Goal: Information Seeking & Learning: Learn about a topic

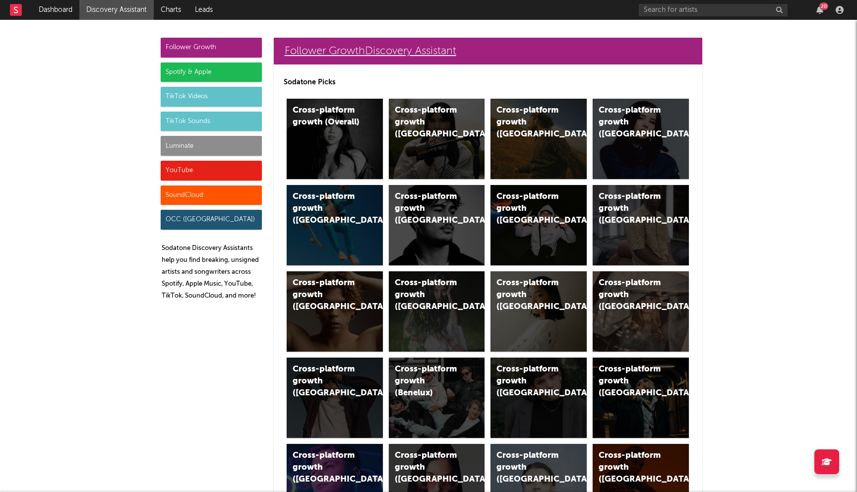
click at [363, 49] on link "Follower Growth Discovery Assistant" at bounding box center [488, 51] width 428 height 27
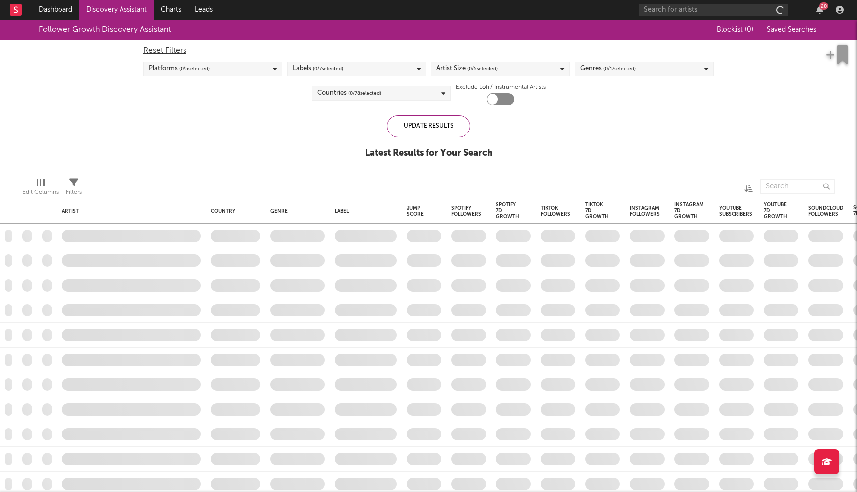
checkbox input "true"
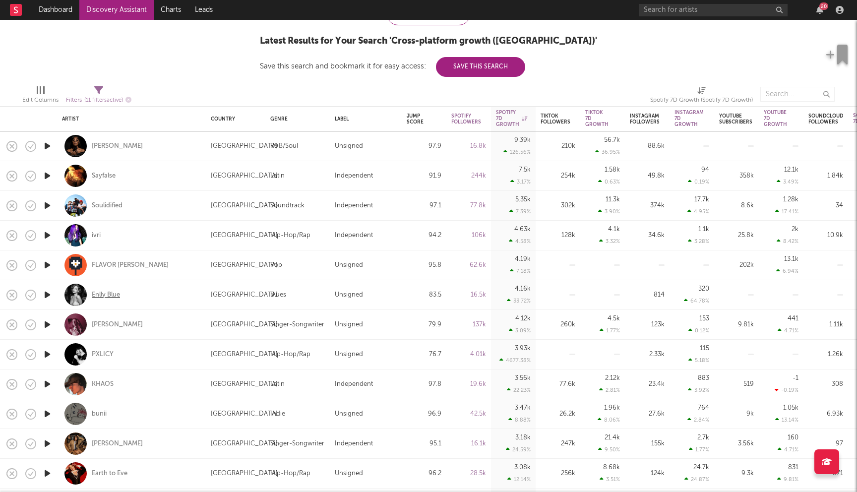
click at [104, 294] on div "Enlly Blue" at bounding box center [106, 295] width 28 height 9
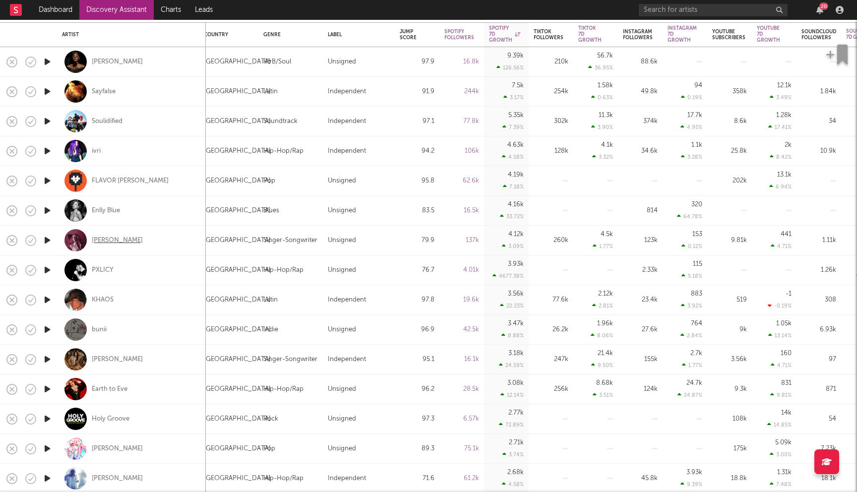
click at [115, 243] on div "Haley Joelle" at bounding box center [117, 240] width 51 height 9
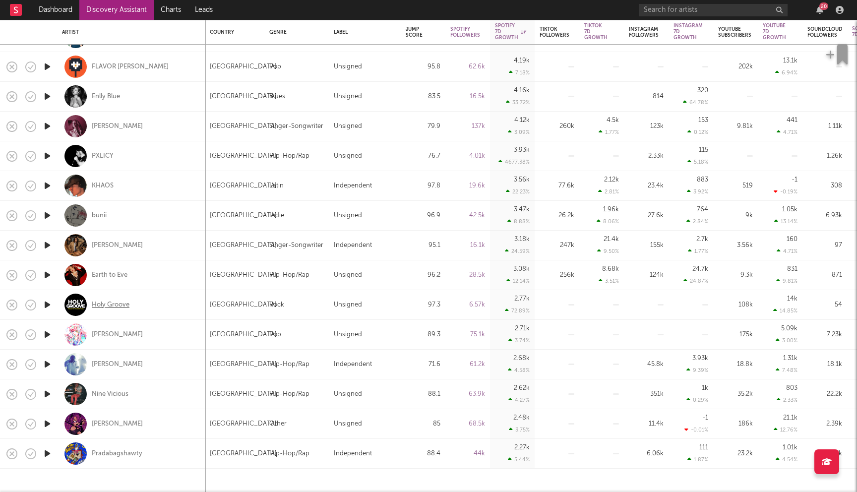
click at [113, 304] on div "Holy Groove" at bounding box center [111, 304] width 38 height 9
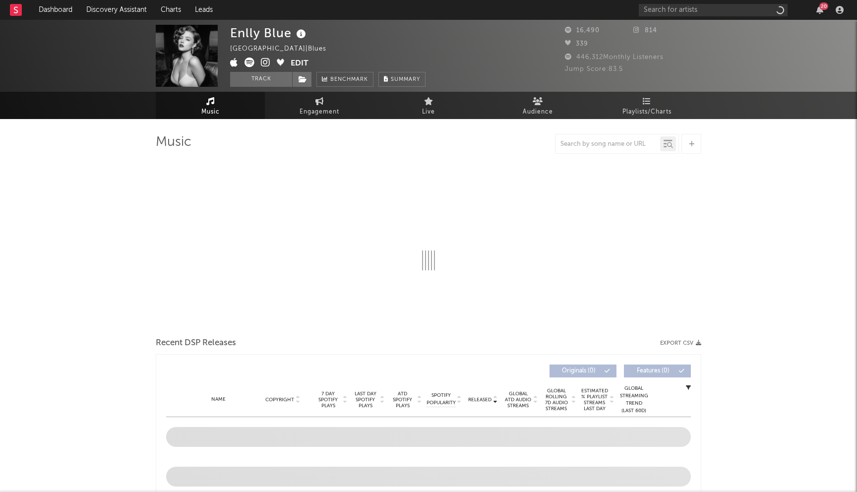
select select "1w"
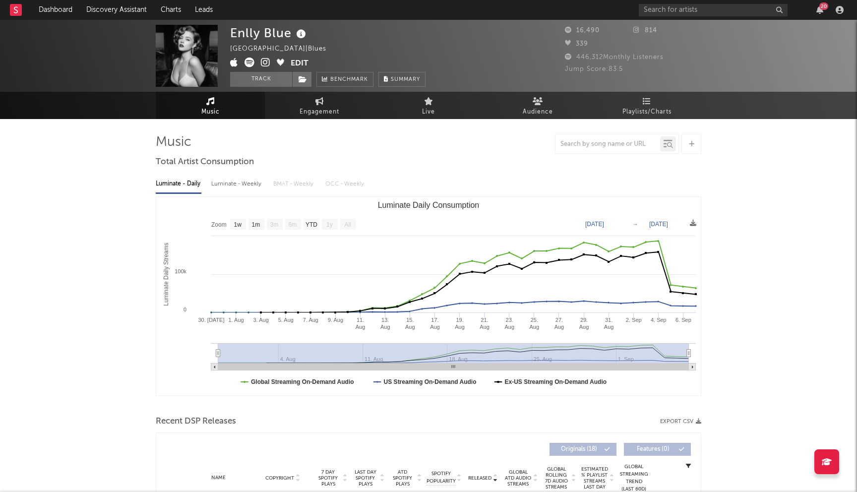
click at [264, 61] on icon at bounding box center [265, 63] width 9 height 10
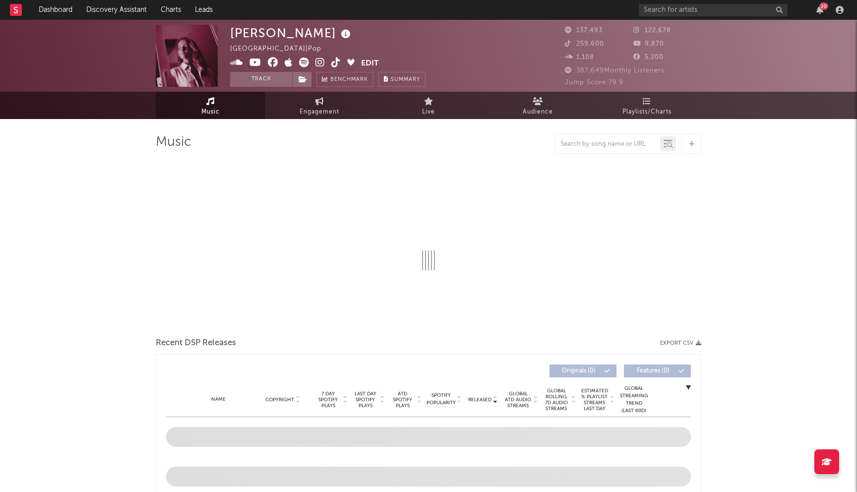
select select "6m"
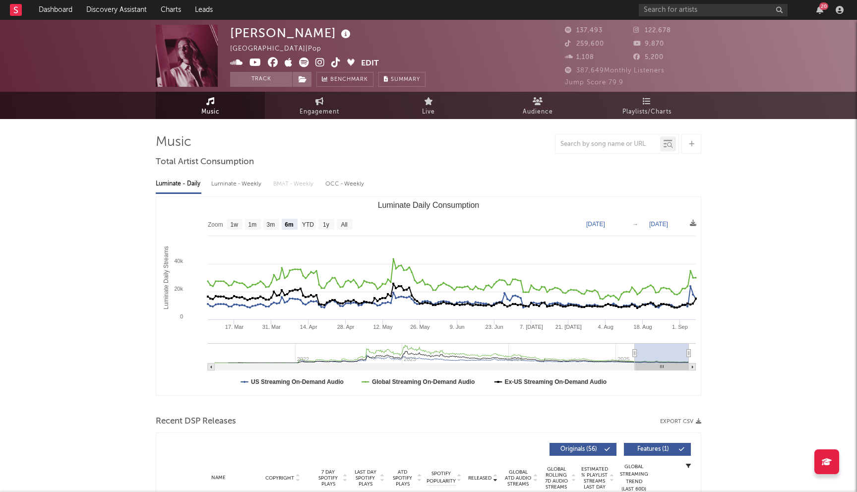
click at [274, 63] on icon at bounding box center [273, 63] width 10 height 10
click at [321, 61] on icon at bounding box center [319, 63] width 9 height 10
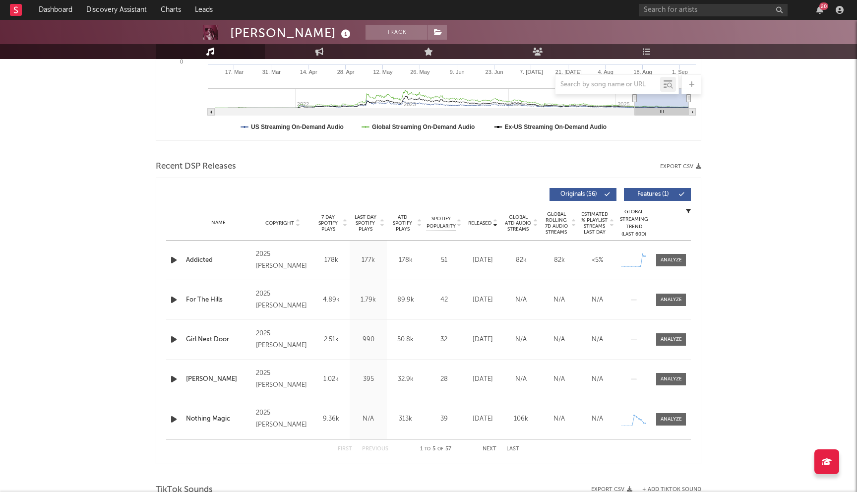
scroll to position [188, 0]
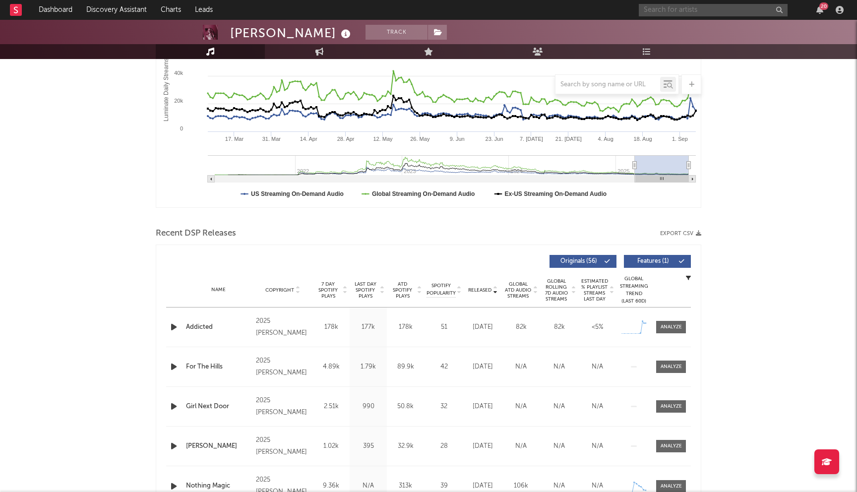
click at [698, 14] on input "text" at bounding box center [713, 10] width 149 height 12
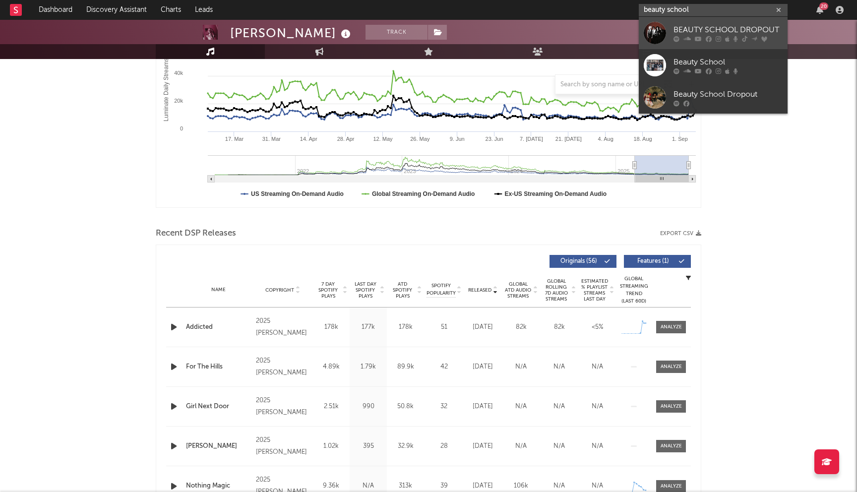
type input "beauty school"
click at [660, 39] on div at bounding box center [655, 33] width 22 height 22
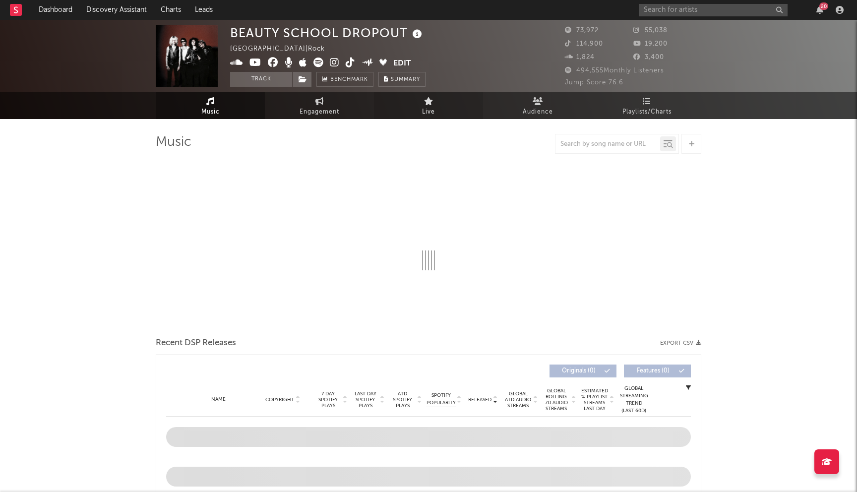
select select "6m"
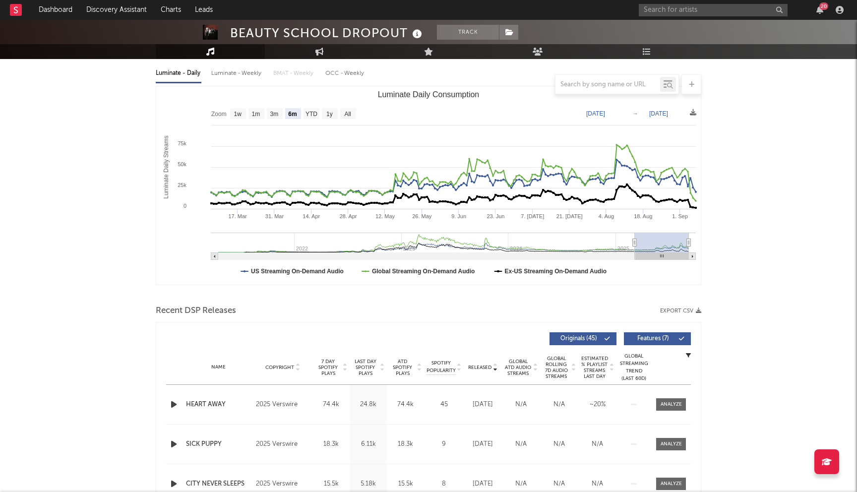
scroll to position [242, 0]
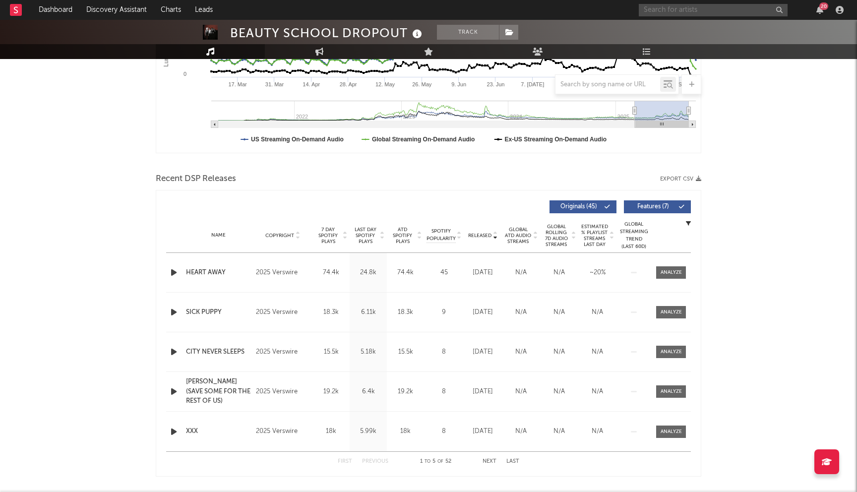
click at [699, 10] on input "text" at bounding box center [713, 10] width 149 height 12
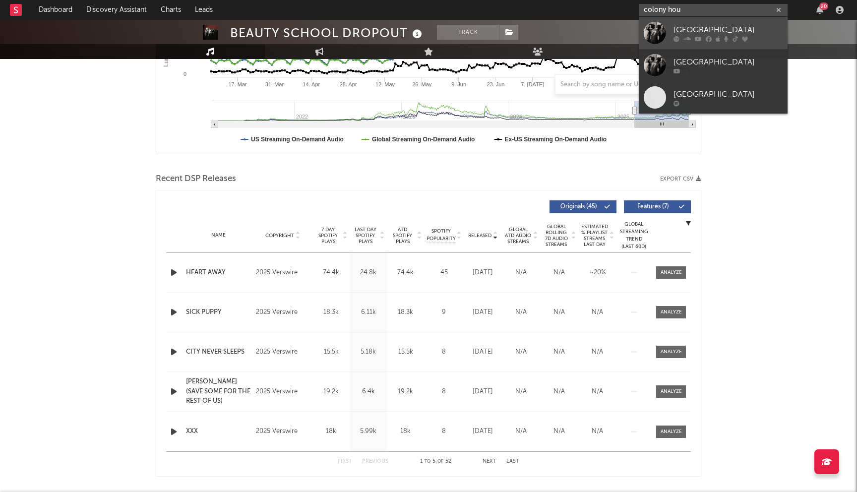
type input "colony hou"
click at [689, 39] on icon at bounding box center [686, 39] width 7 height 6
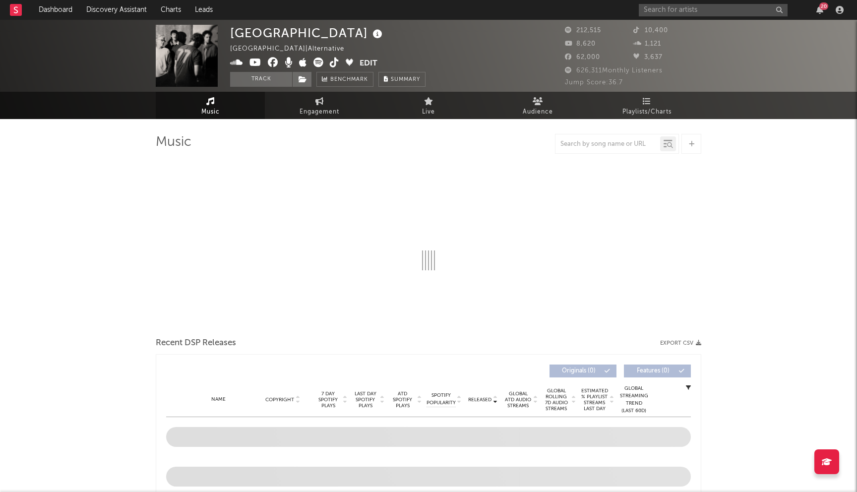
select select "6m"
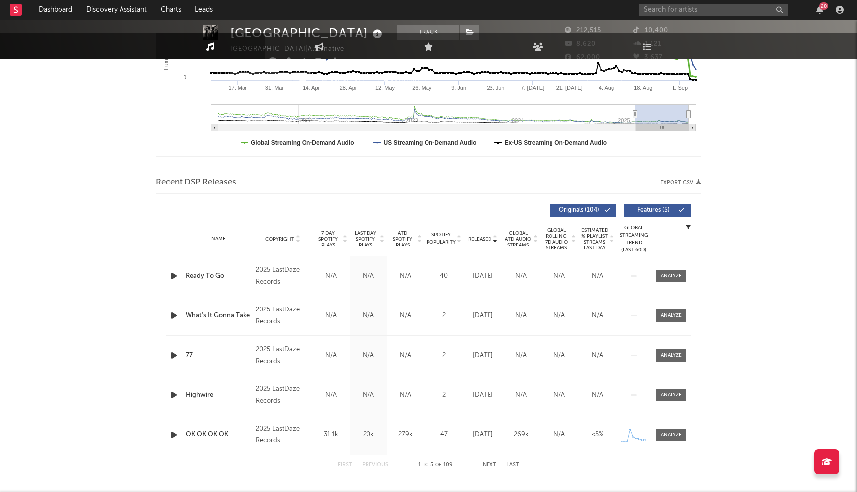
scroll to position [308, 0]
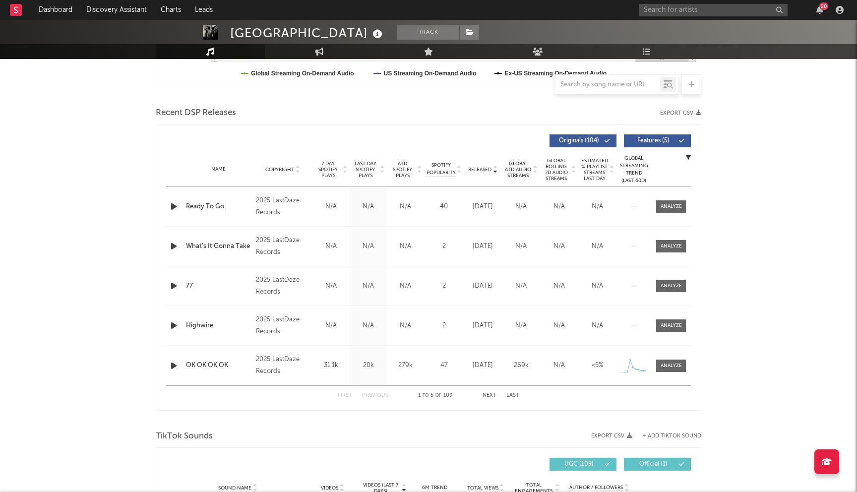
click at [372, 171] on span "Last Day Spotify Plays" at bounding box center [365, 170] width 26 height 18
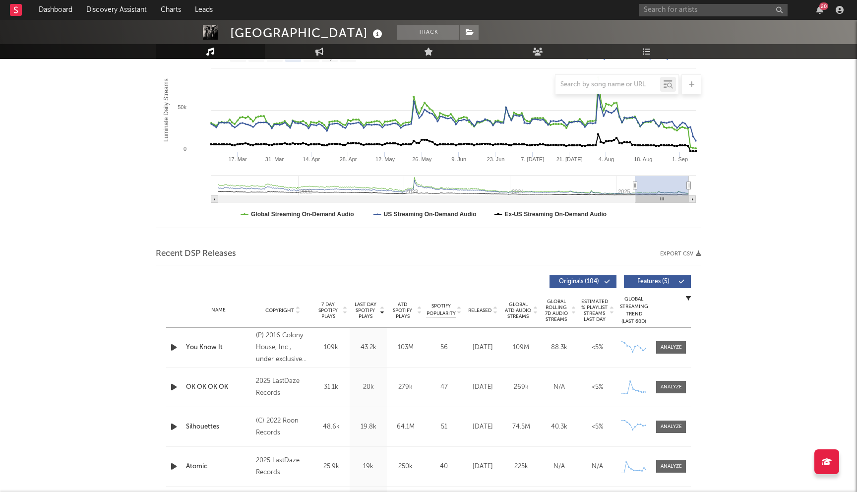
scroll to position [0, 0]
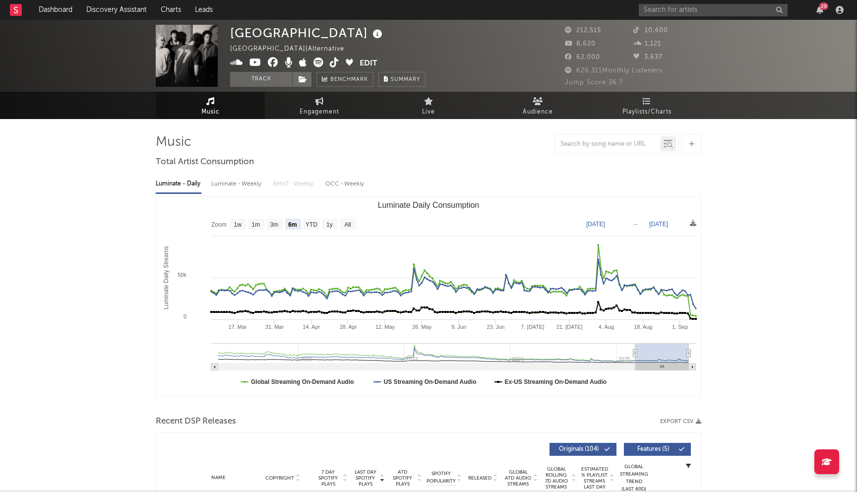
click at [274, 63] on icon at bounding box center [273, 63] width 10 height 10
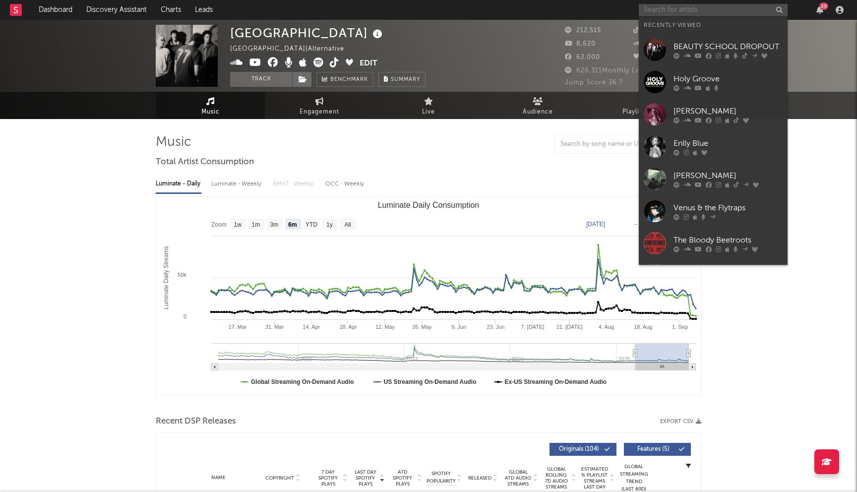
click at [688, 6] on input "text" at bounding box center [713, 10] width 149 height 12
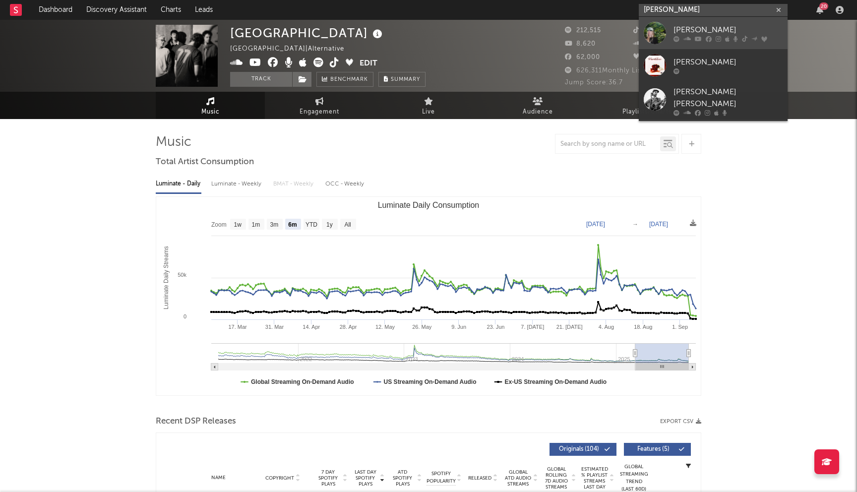
type input "shy martin"
click at [758, 26] on div "shy martin" at bounding box center [727, 30] width 109 height 12
drag, startPoint x: 758, startPoint y: 26, endPoint x: 687, endPoint y: 112, distance: 110.6
click at [752, 32] on div "Colony House United States | Alternative Edit Track Benchmark Summary 212,515 1…" at bounding box center [428, 56] width 857 height 72
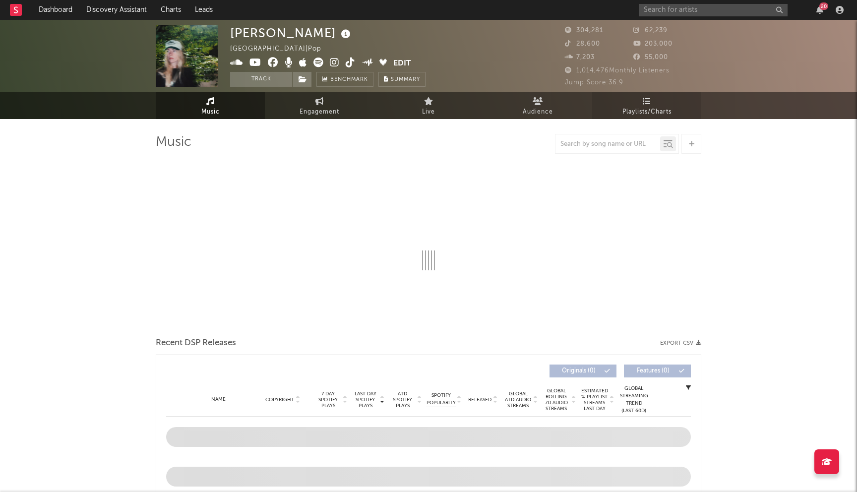
select select "6m"
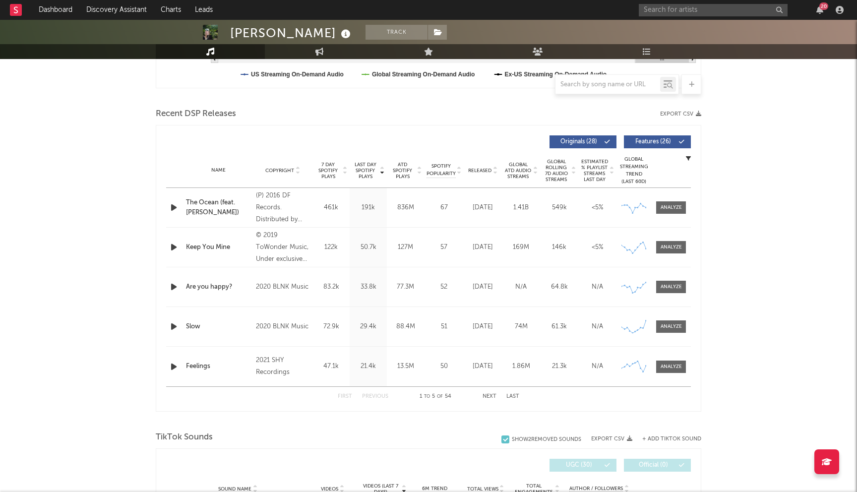
scroll to position [315, 0]
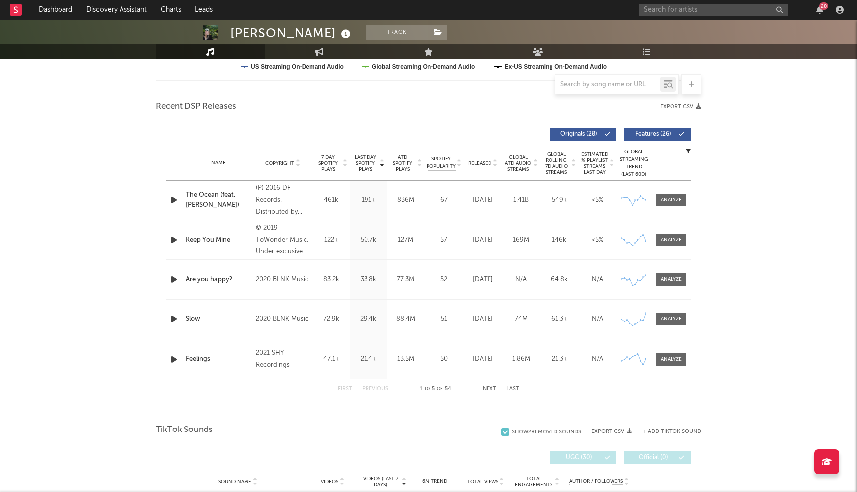
click at [281, 280] on div "2020 BLNK Music" at bounding box center [283, 280] width 54 height 12
click at [285, 289] on div "Name Are you happy? Copyright 2020 BLNK Music Label BLNK Music Album Names Sad …" at bounding box center [428, 279] width 525 height 39
click at [486, 387] on button "Next" at bounding box center [489, 388] width 14 height 5
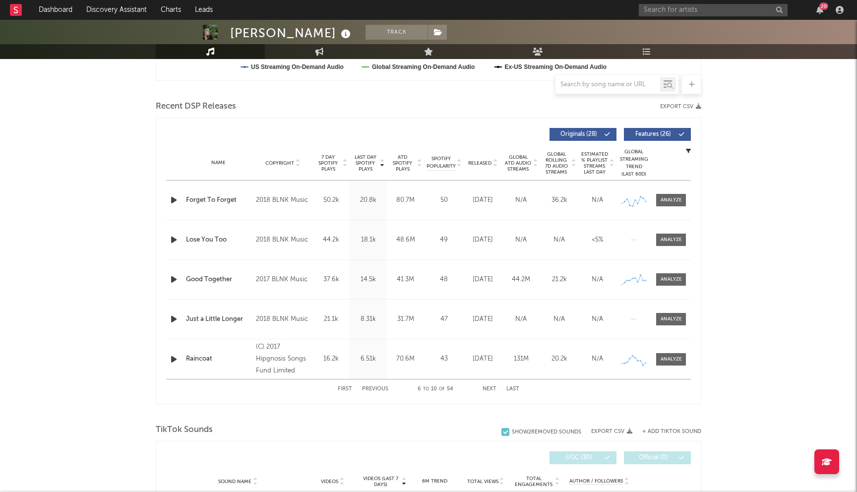
click at [378, 388] on button "Previous" at bounding box center [375, 388] width 26 height 5
click at [284, 278] on div "2020 BLNK Music" at bounding box center [283, 280] width 54 height 12
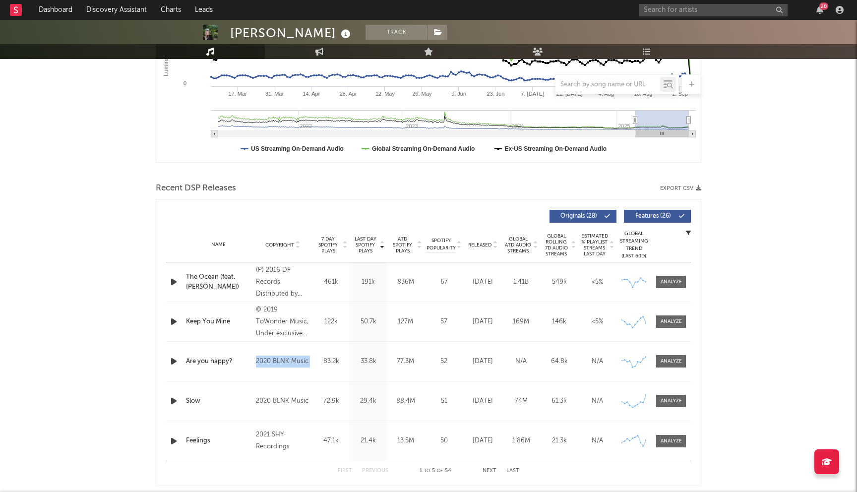
scroll to position [0, 0]
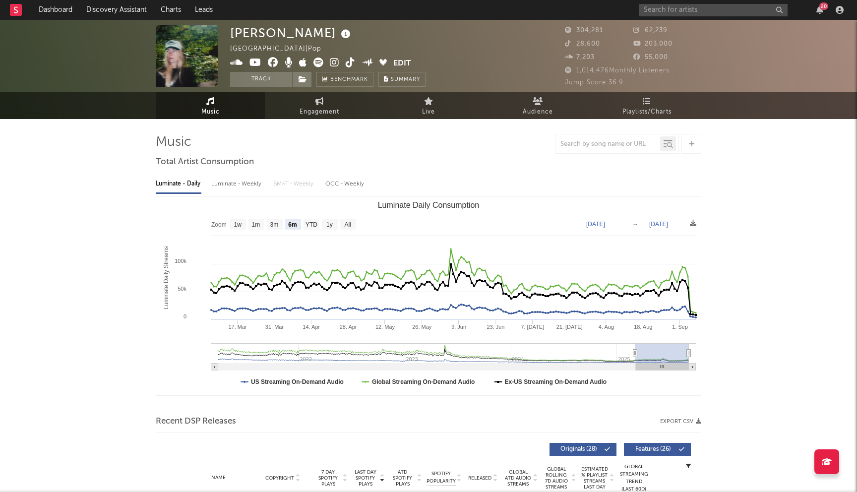
click at [272, 65] on icon at bounding box center [273, 63] width 10 height 10
click at [121, 9] on link "Discovery Assistant" at bounding box center [116, 10] width 74 height 20
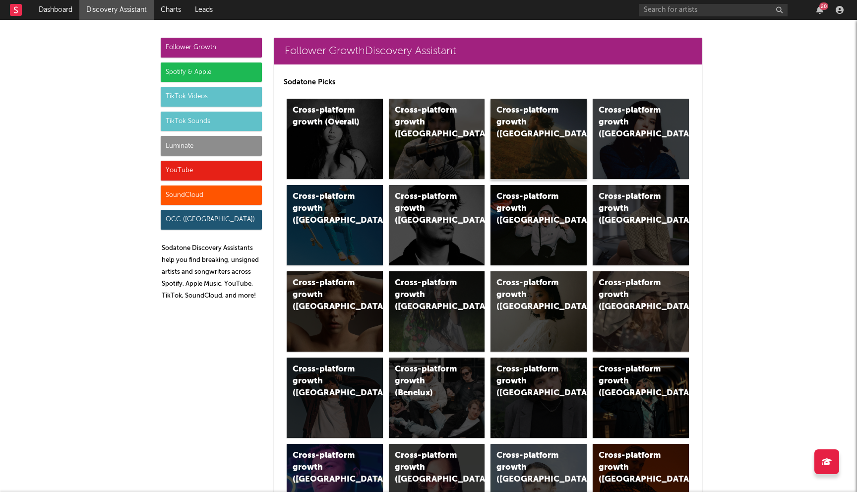
click at [525, 142] on div "Cross-platform growth (US)" at bounding box center [538, 139] width 96 height 80
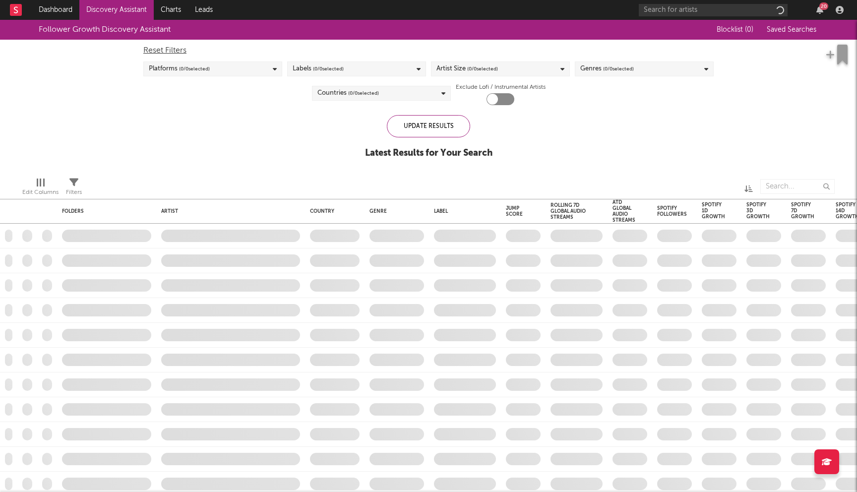
checkbox input "true"
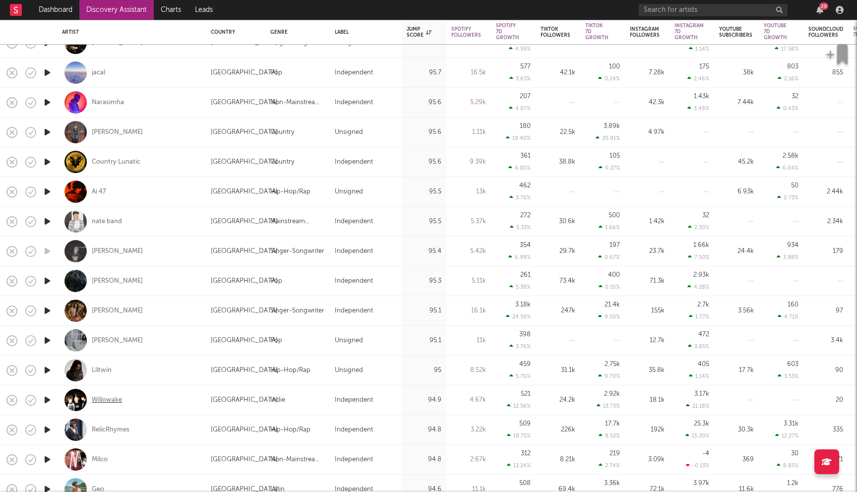
click at [111, 398] on div "Willowake" at bounding box center [107, 400] width 30 height 9
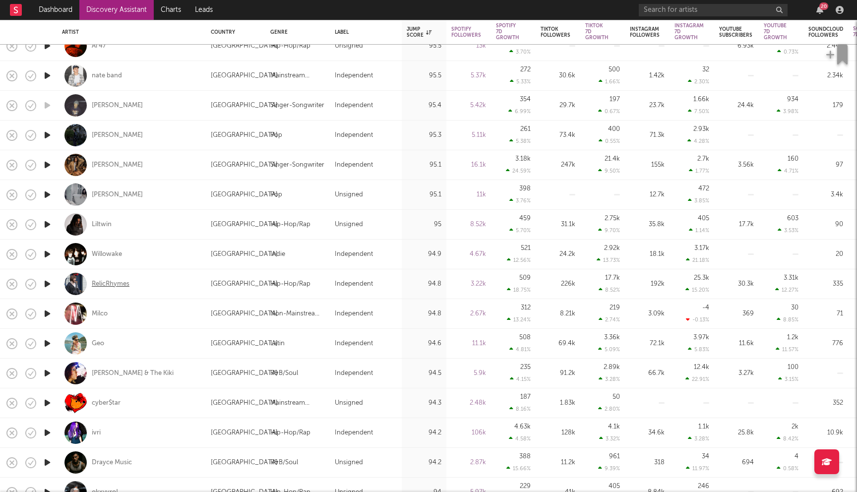
click at [103, 283] on div "RelicRhymes" at bounding box center [111, 284] width 38 height 9
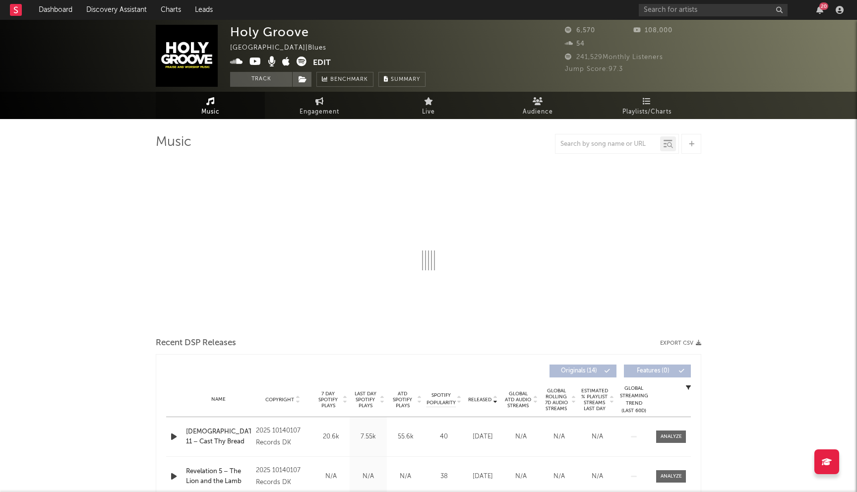
select select "1w"
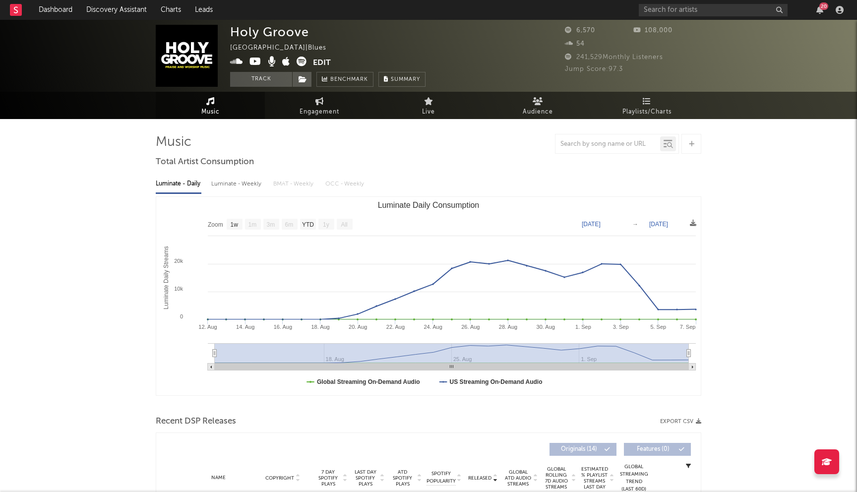
click at [255, 63] on icon at bounding box center [255, 62] width 12 height 10
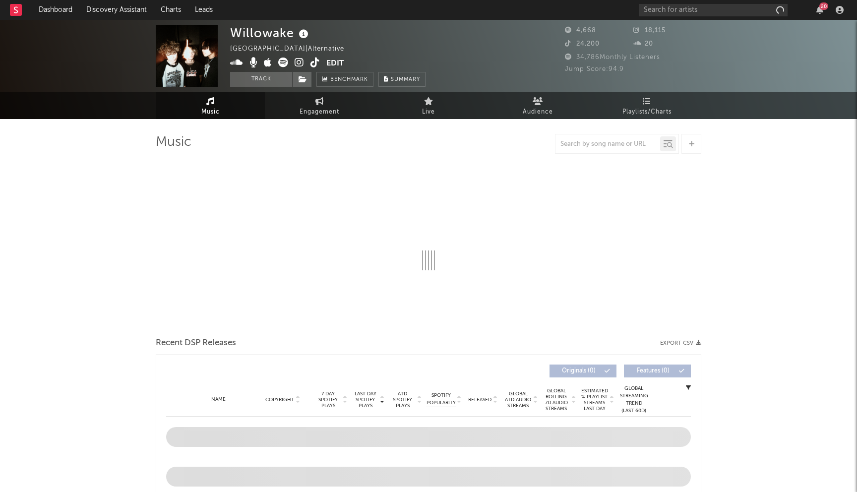
select select "1w"
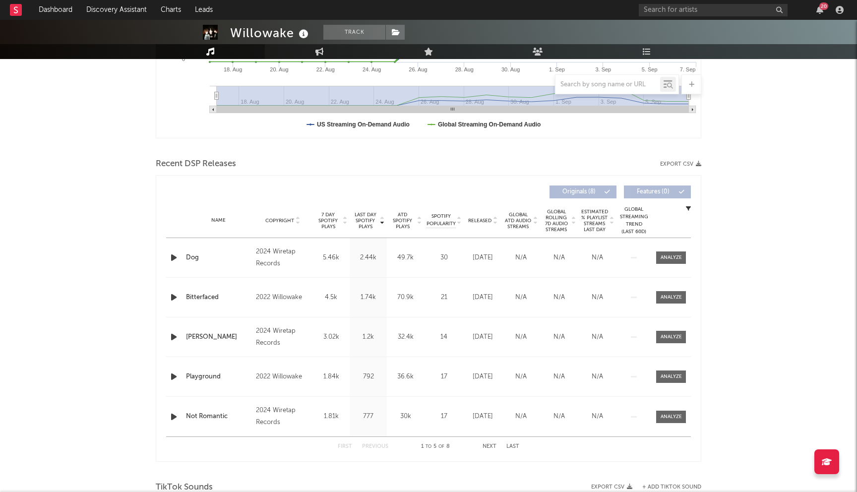
scroll to position [298, 0]
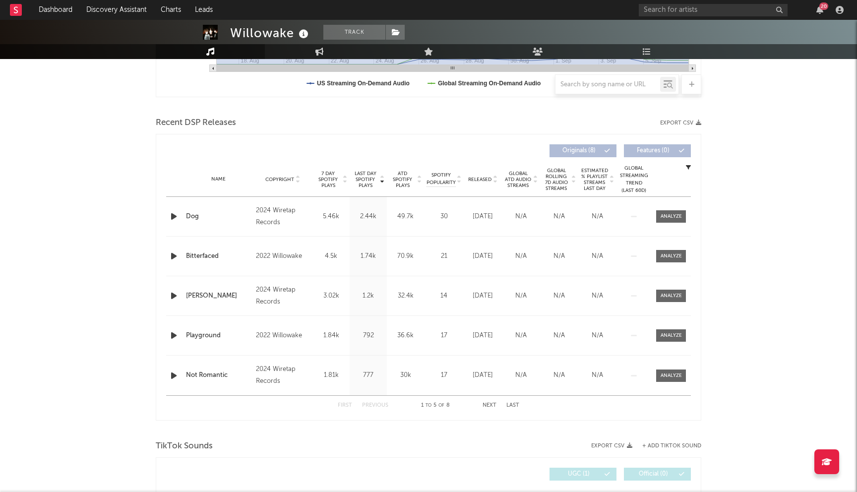
click at [370, 179] on span "Last Day Spotify Plays" at bounding box center [365, 180] width 26 height 18
click at [360, 190] on div "Name Copyright Label Album Names Composer Names 7 Day Spotify Plays Last Day Sp…" at bounding box center [428, 179] width 525 height 35
click at [363, 177] on span "Last Day Spotify Plays" at bounding box center [365, 180] width 26 height 18
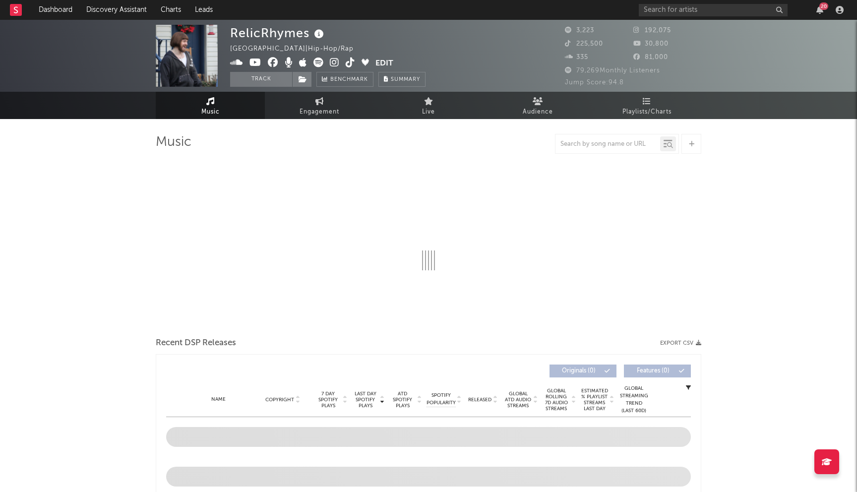
select select "6m"
